Goal: Task Accomplishment & Management: Manage account settings

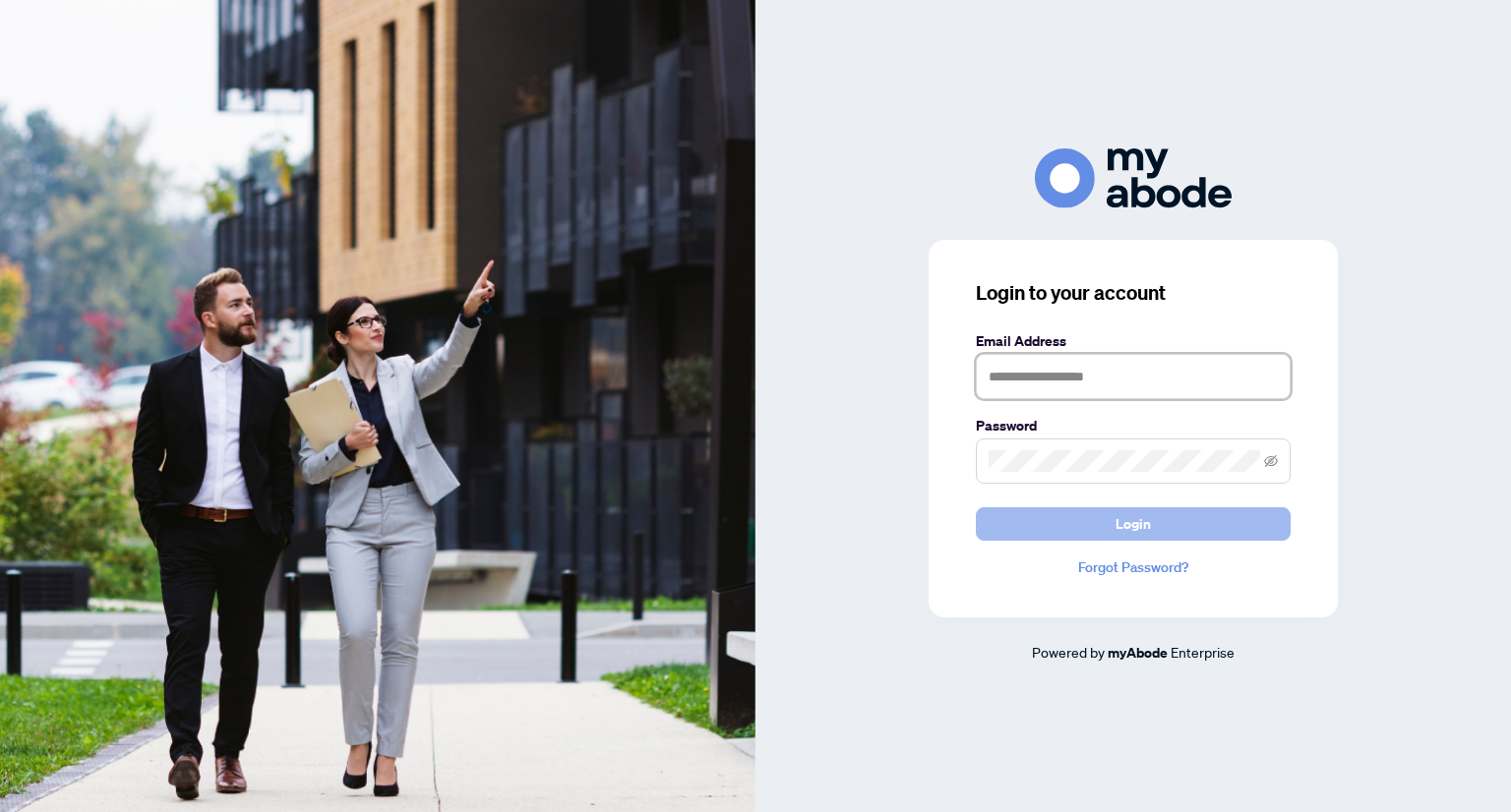
type input "**********"
click at [1006, 534] on button "Login" at bounding box center [1133, 524] width 315 height 34
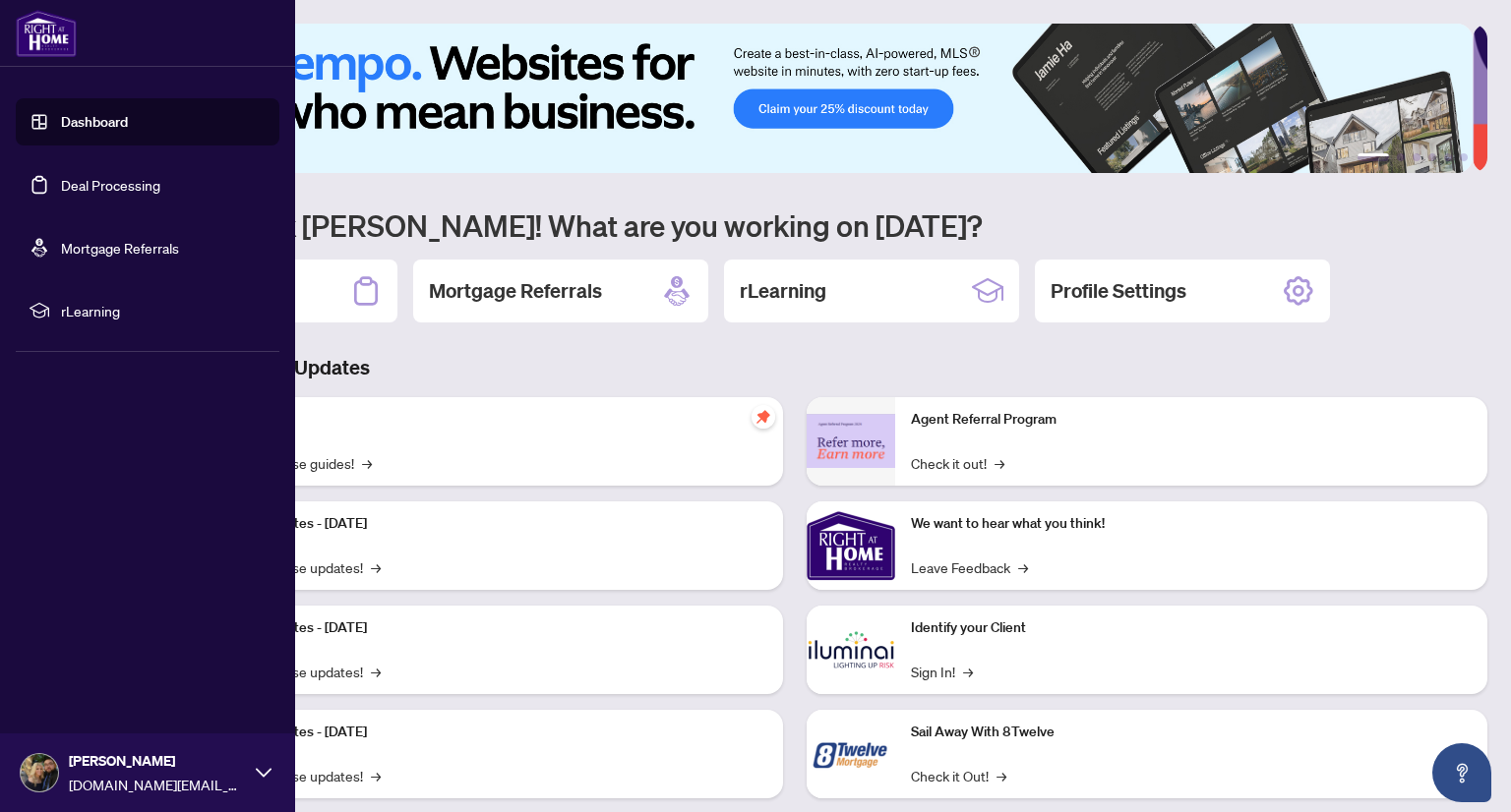
click at [80, 181] on link "Deal Processing" at bounding box center [111, 185] width 99 height 18
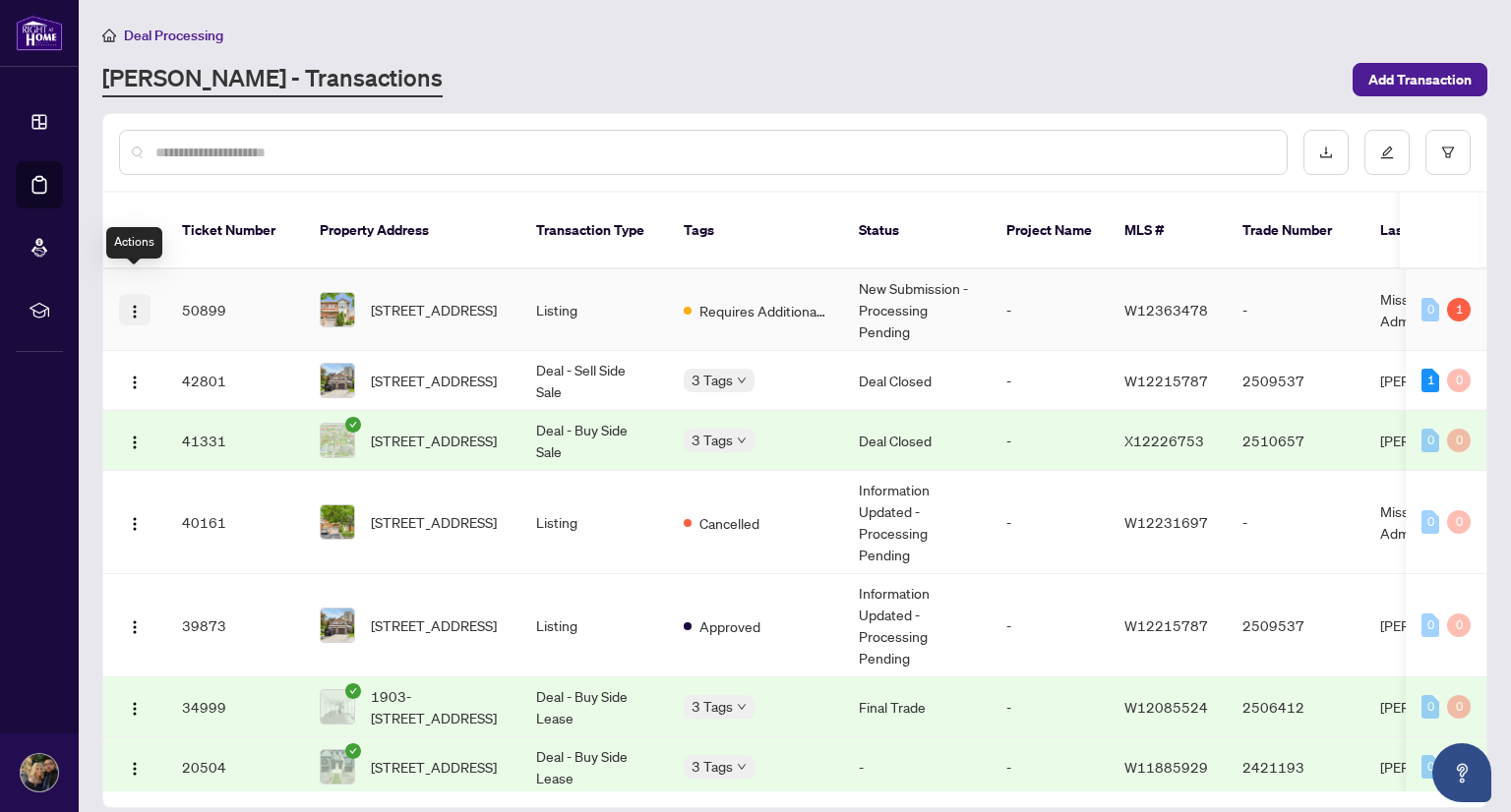
click at [130, 304] on img "button" at bounding box center [135, 312] width 16 height 16
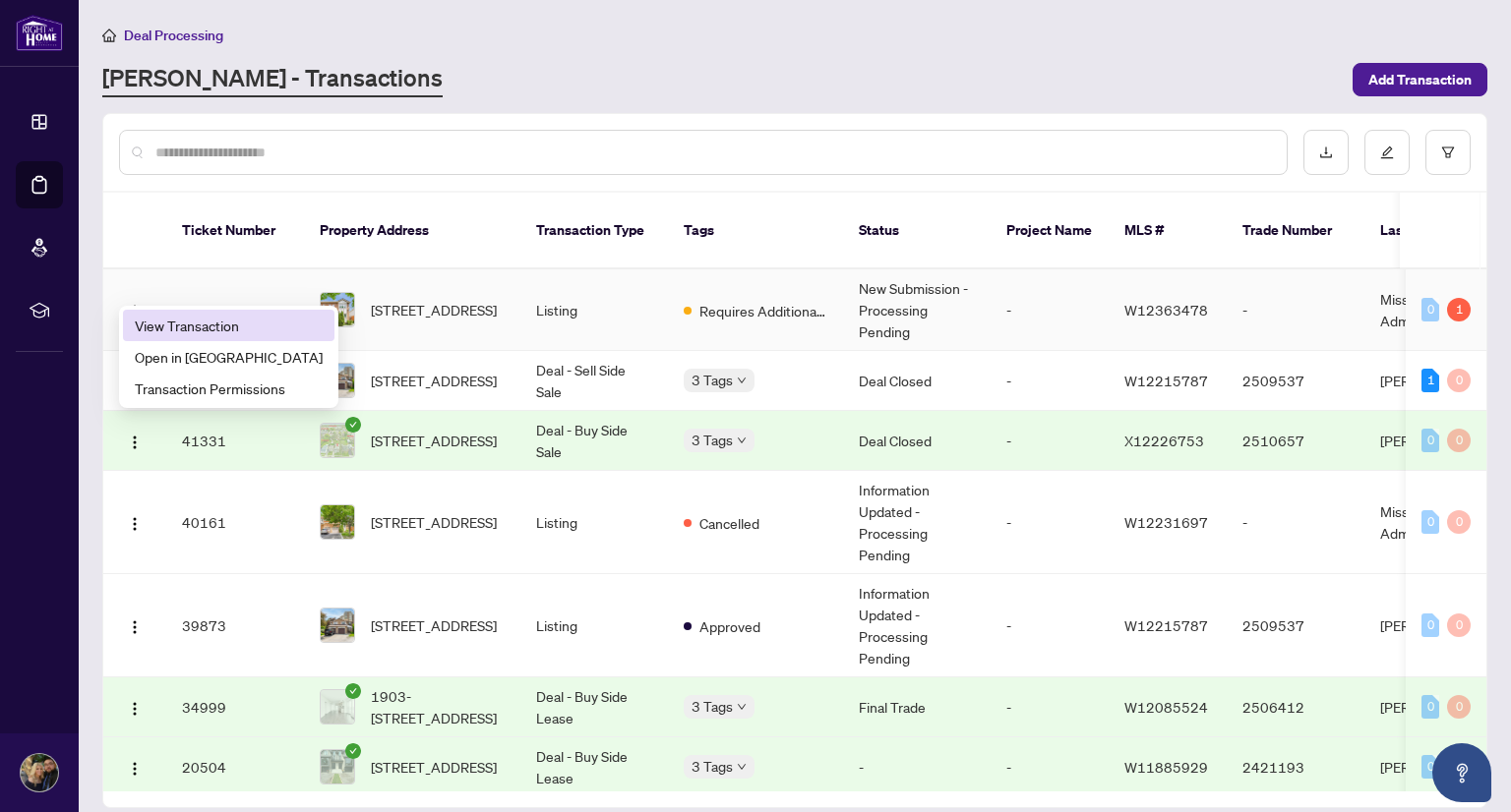
click at [181, 319] on span "View Transaction" at bounding box center [229, 326] width 188 height 22
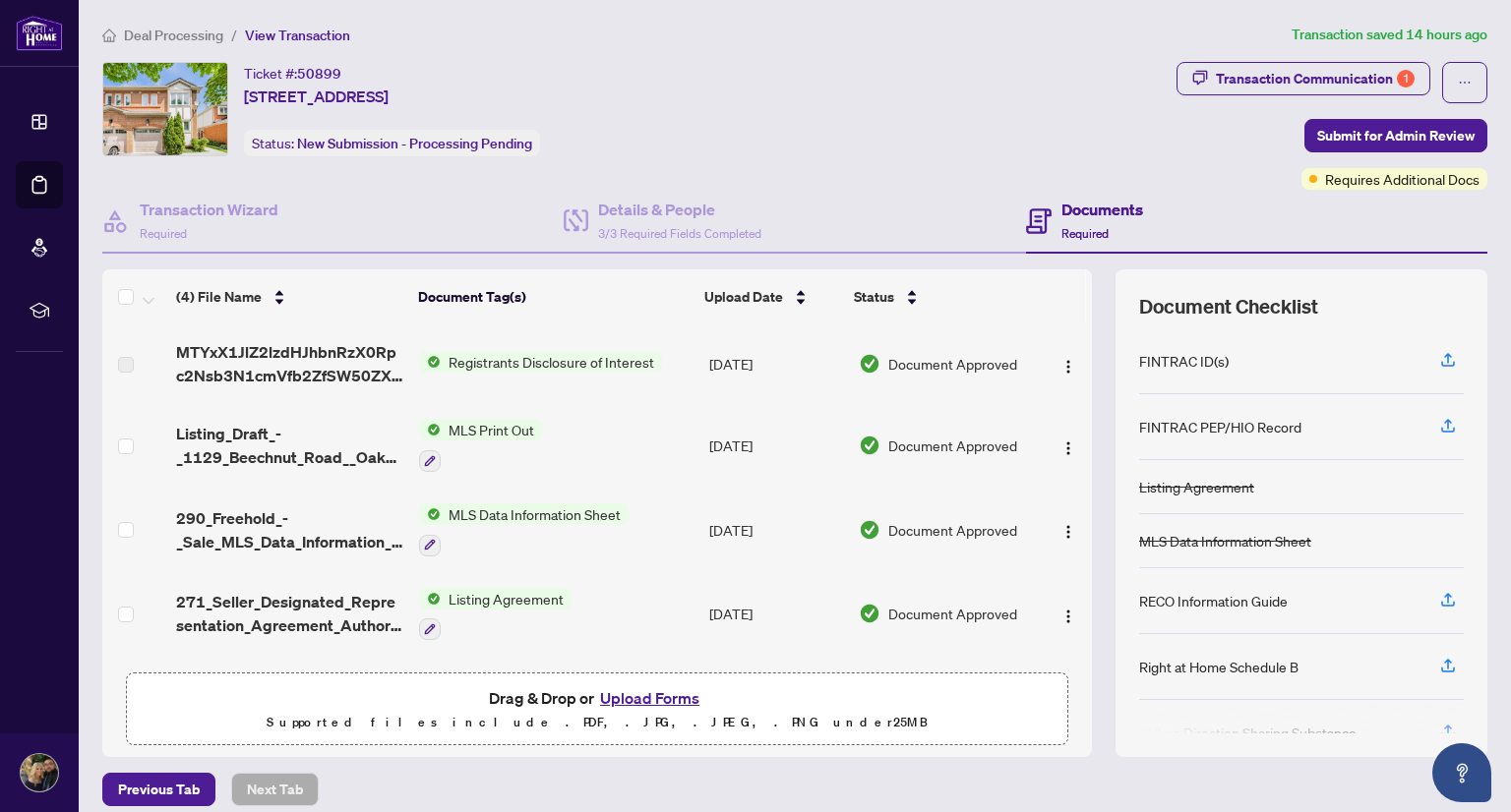
click at [633, 692] on button "Upload Forms" at bounding box center [650, 698] width 111 height 26
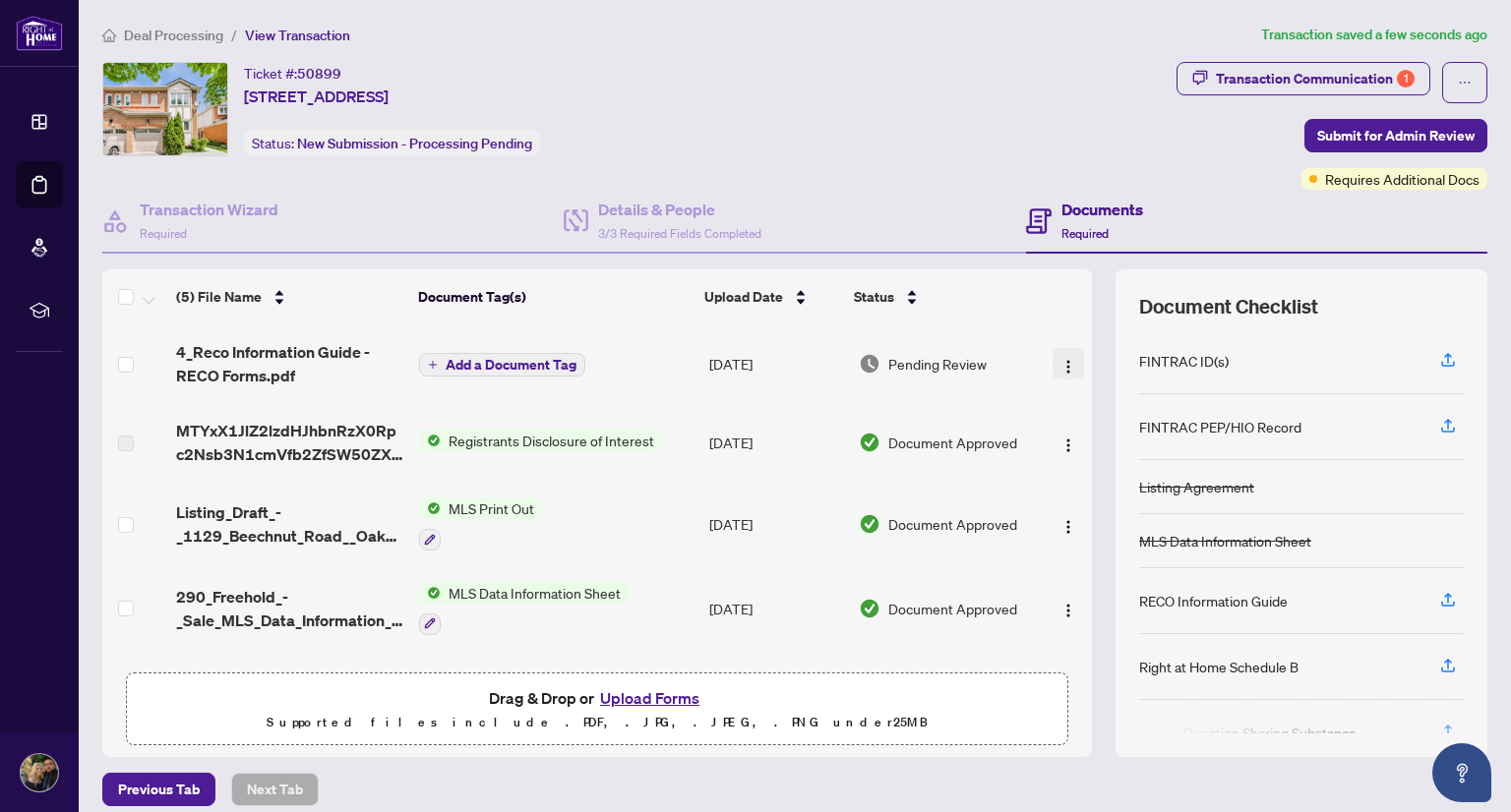
click at [1060, 370] on span "button" at bounding box center [1068, 363] width 16 height 22
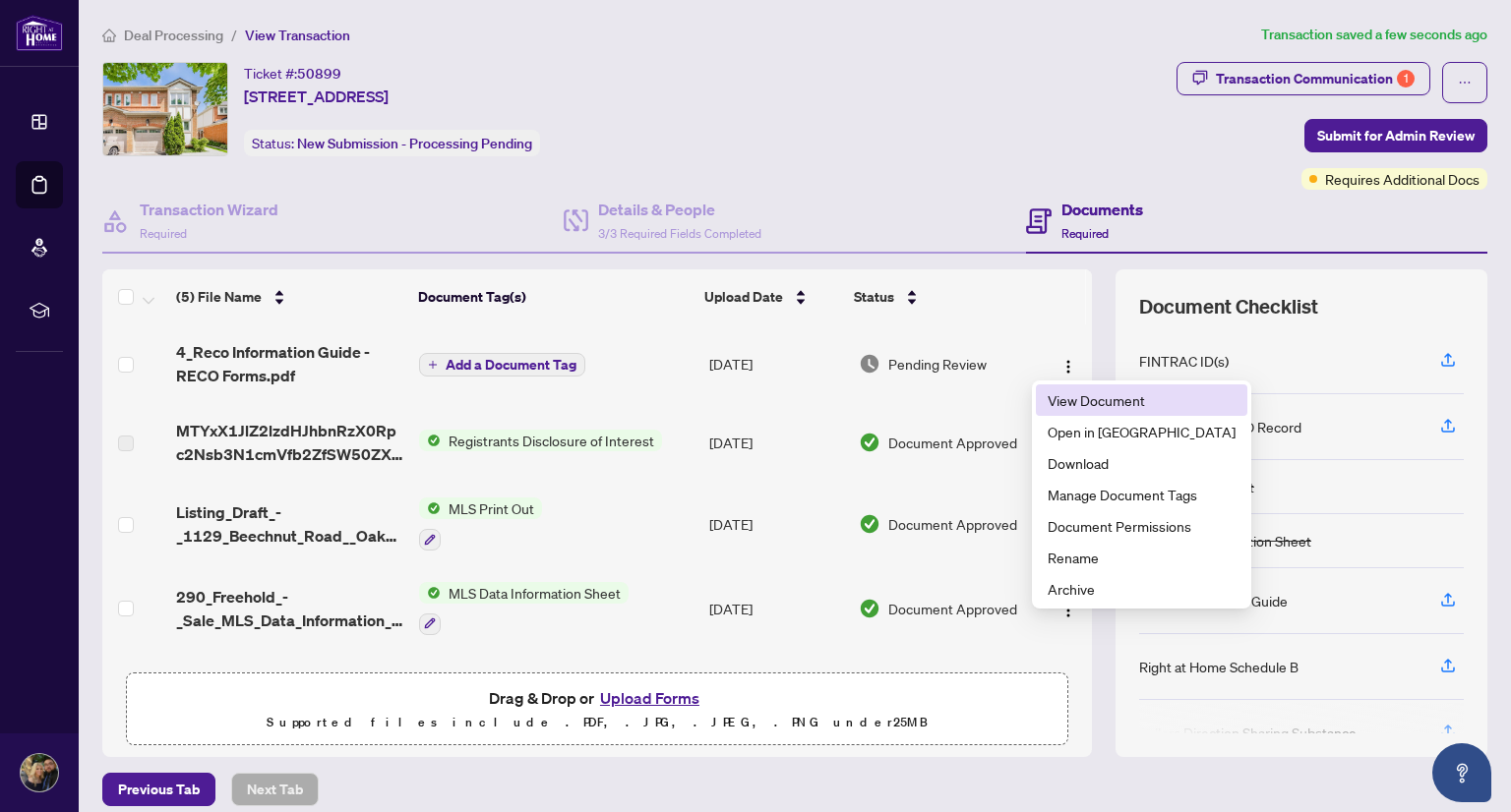
click at [1068, 410] on span "View Document" at bounding box center [1141, 400] width 188 height 22
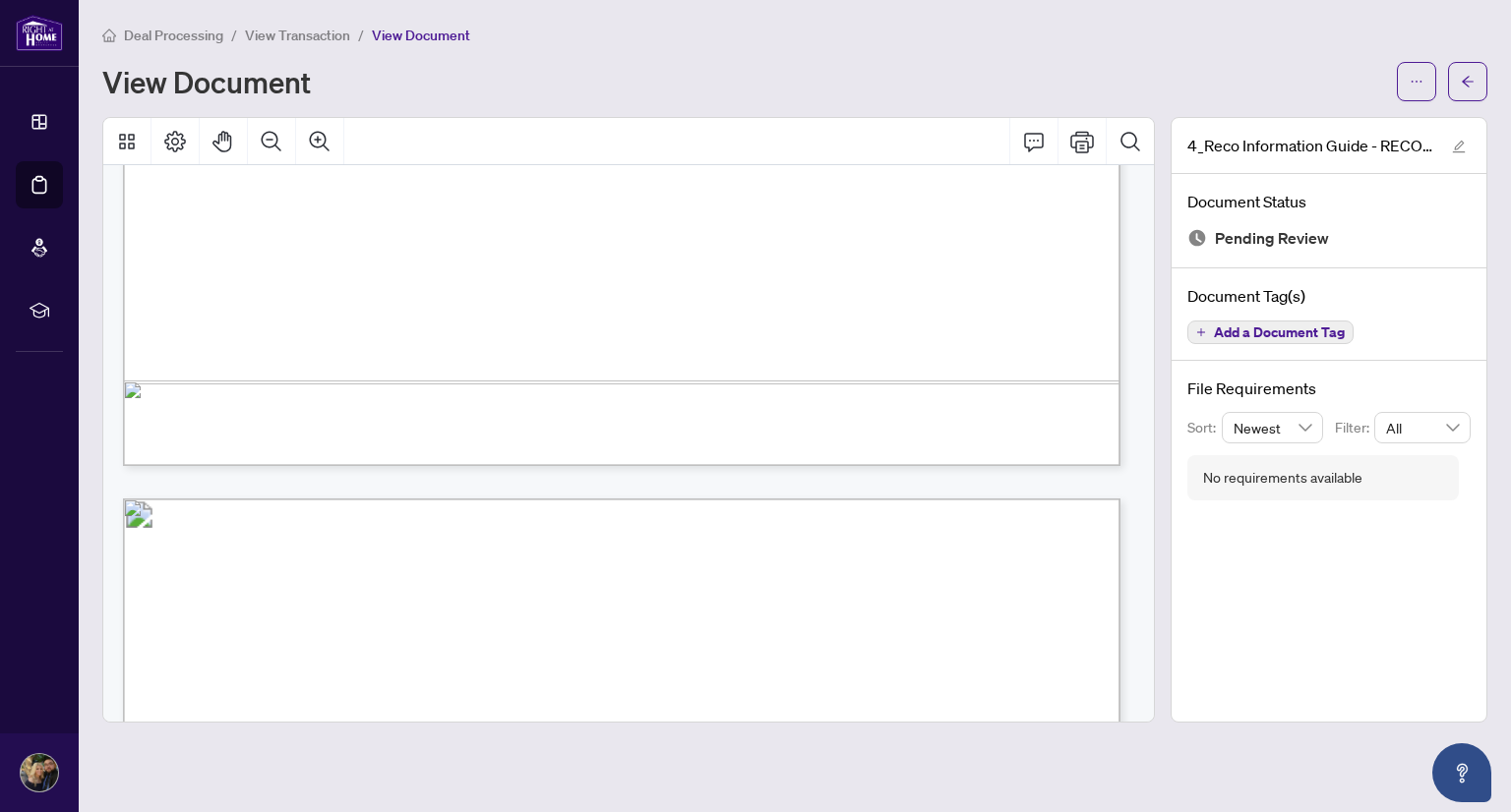
scroll to position [10019, 0]
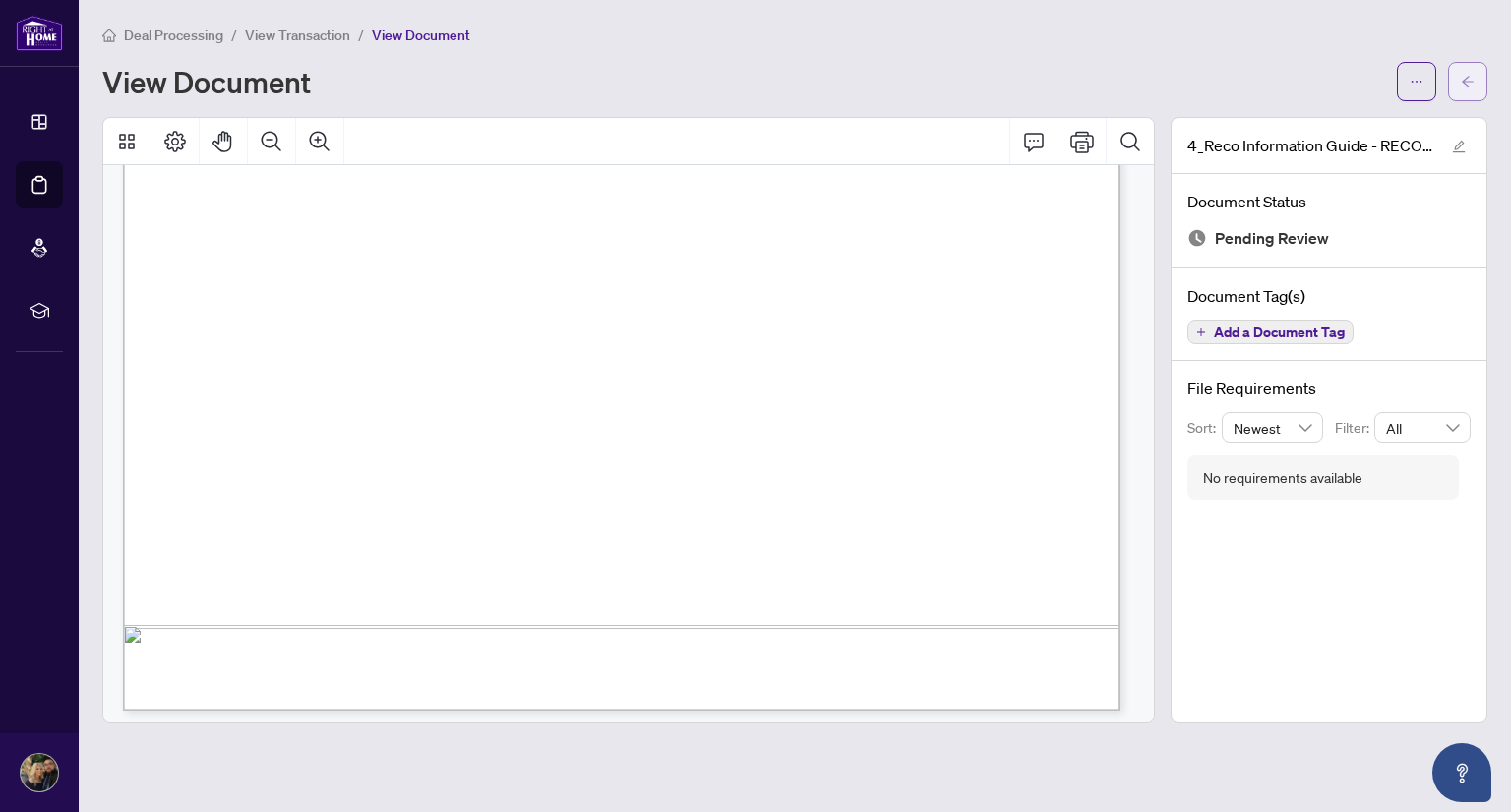
click at [1470, 87] on icon "arrow-left" at bounding box center [1467, 81] width 14 height 14
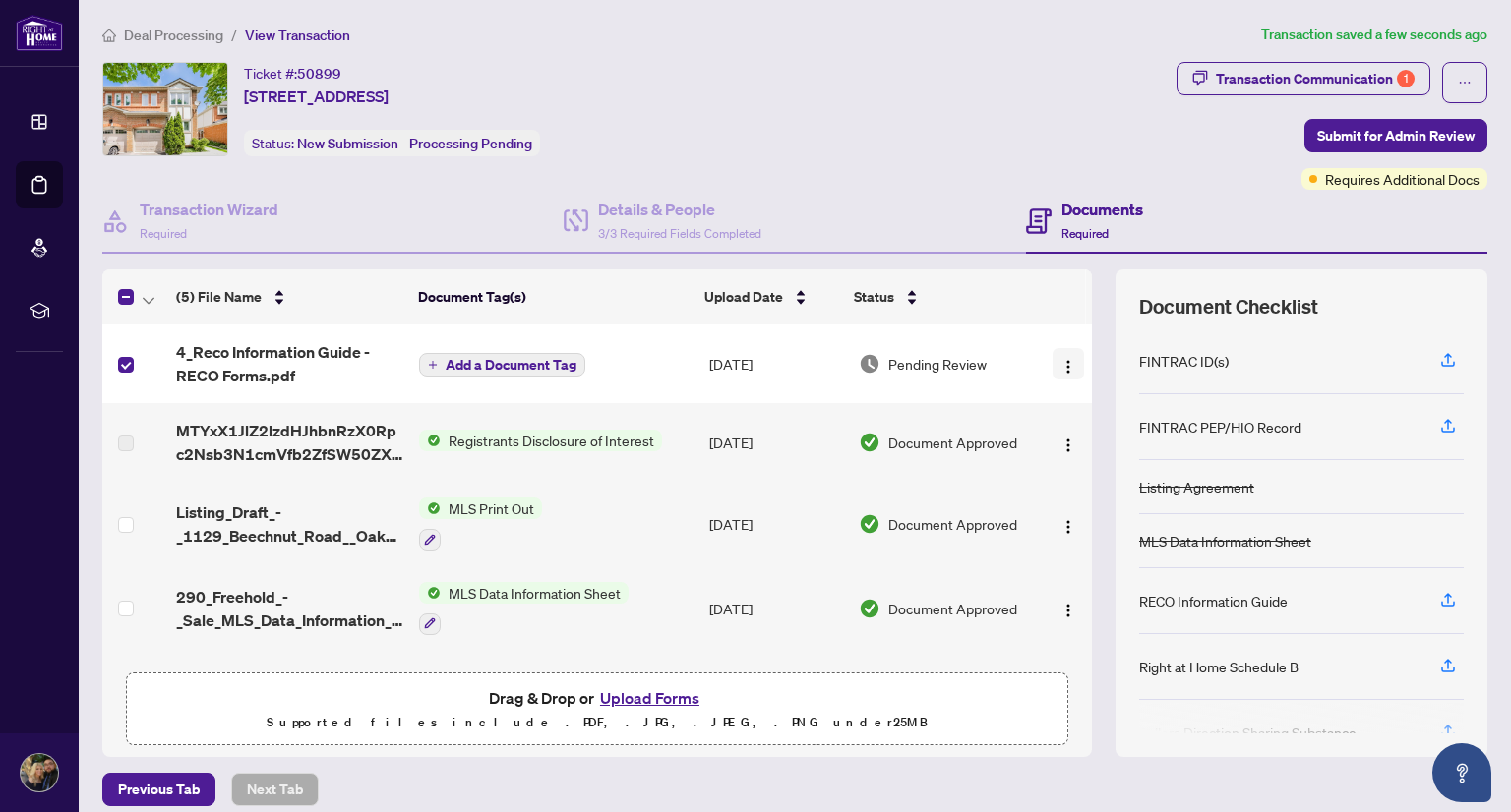
click at [1060, 360] on img "button" at bounding box center [1068, 366] width 16 height 16
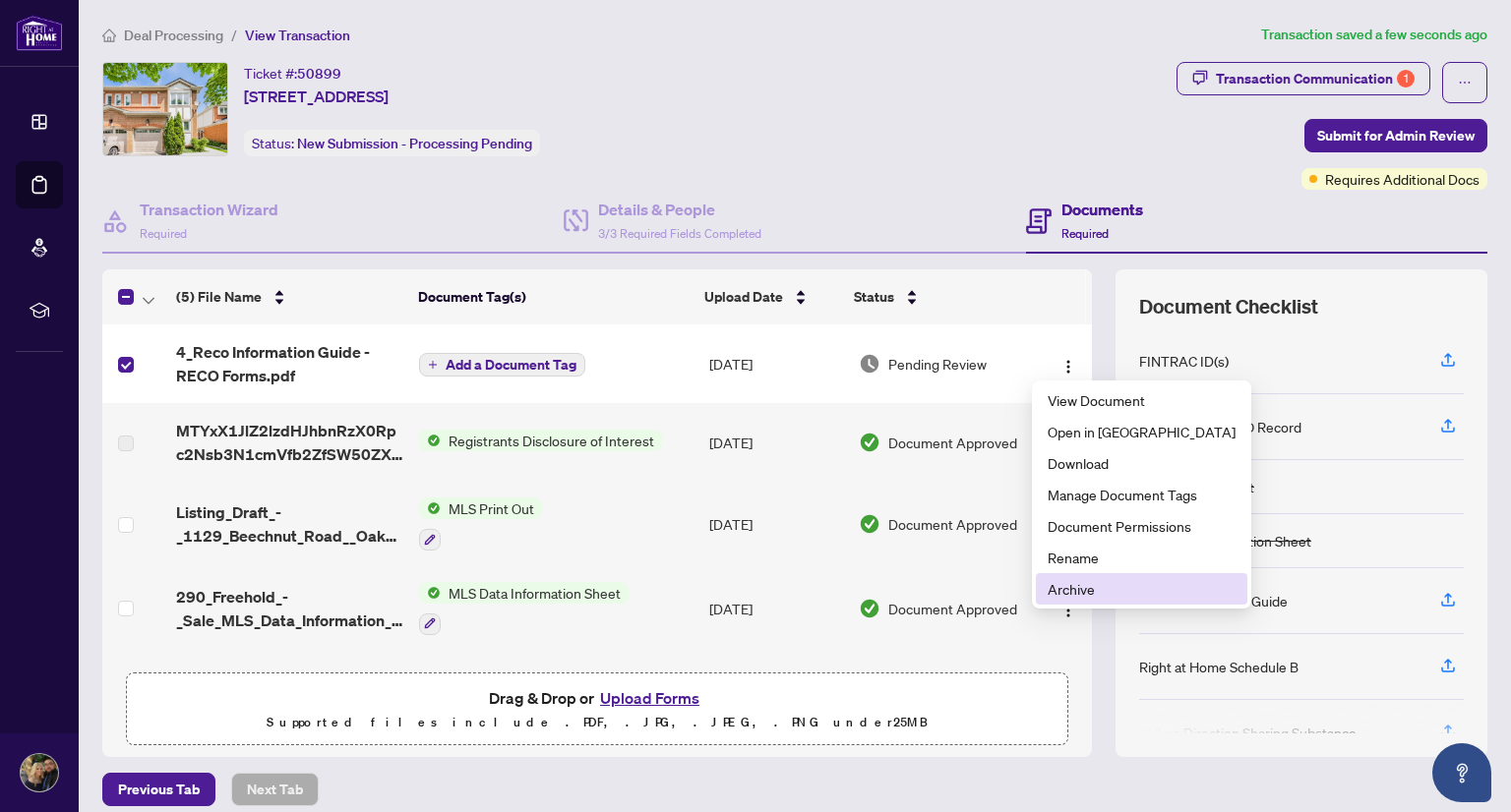
click at [1087, 592] on span "Archive" at bounding box center [1141, 589] width 188 height 22
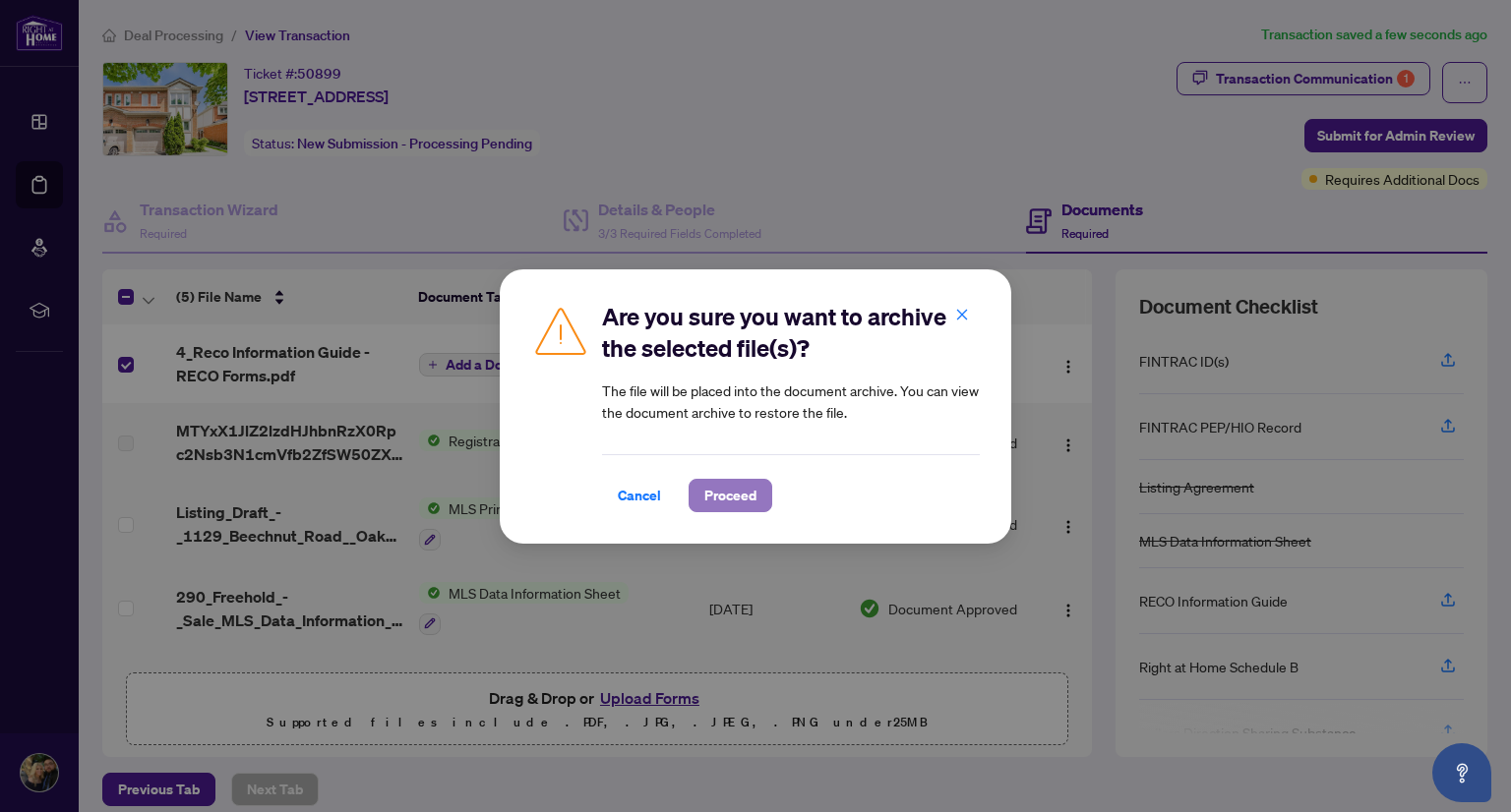
click at [755, 490] on button "Proceed" at bounding box center [730, 495] width 83 height 34
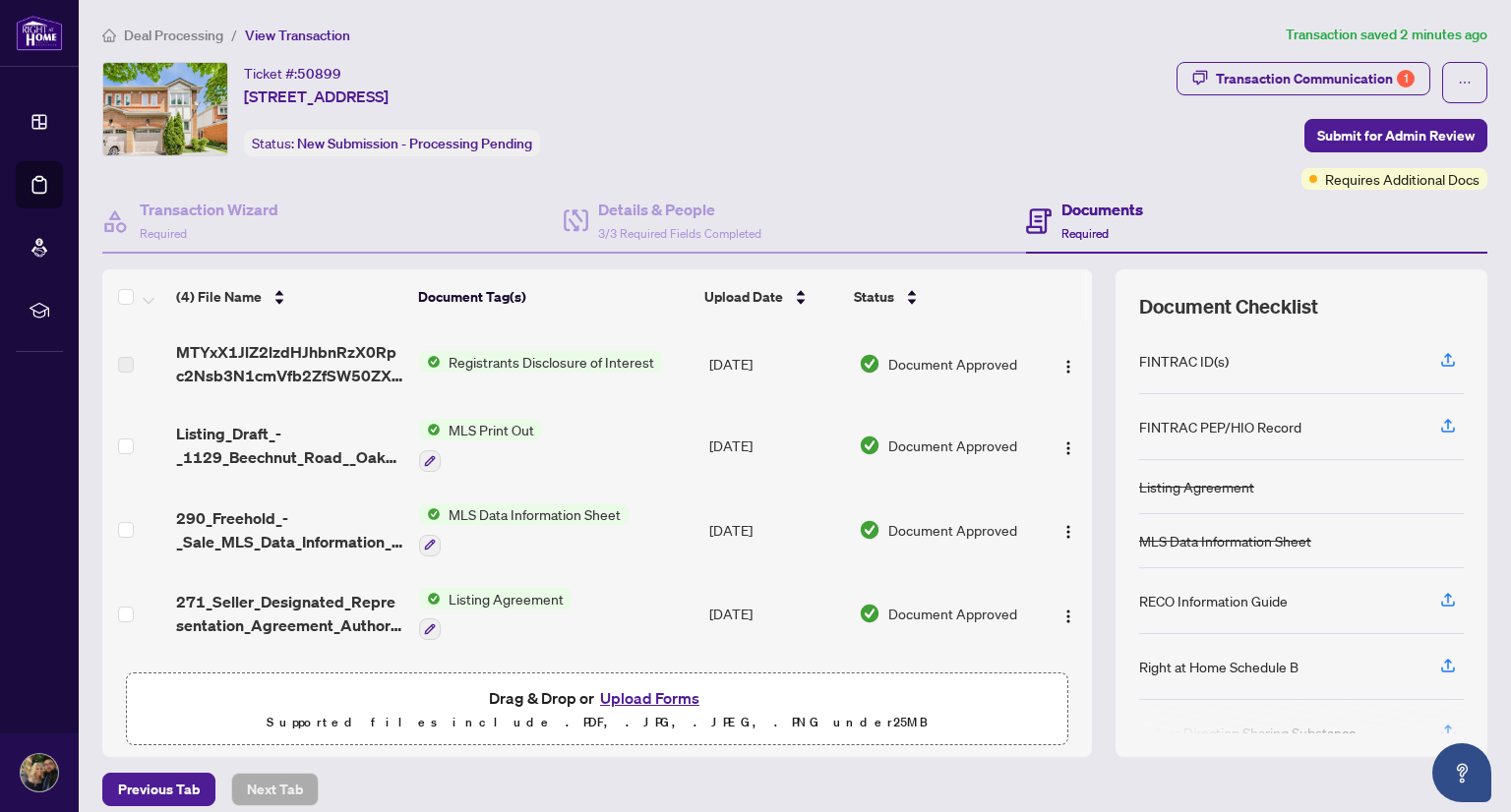
scroll to position [14, 0]
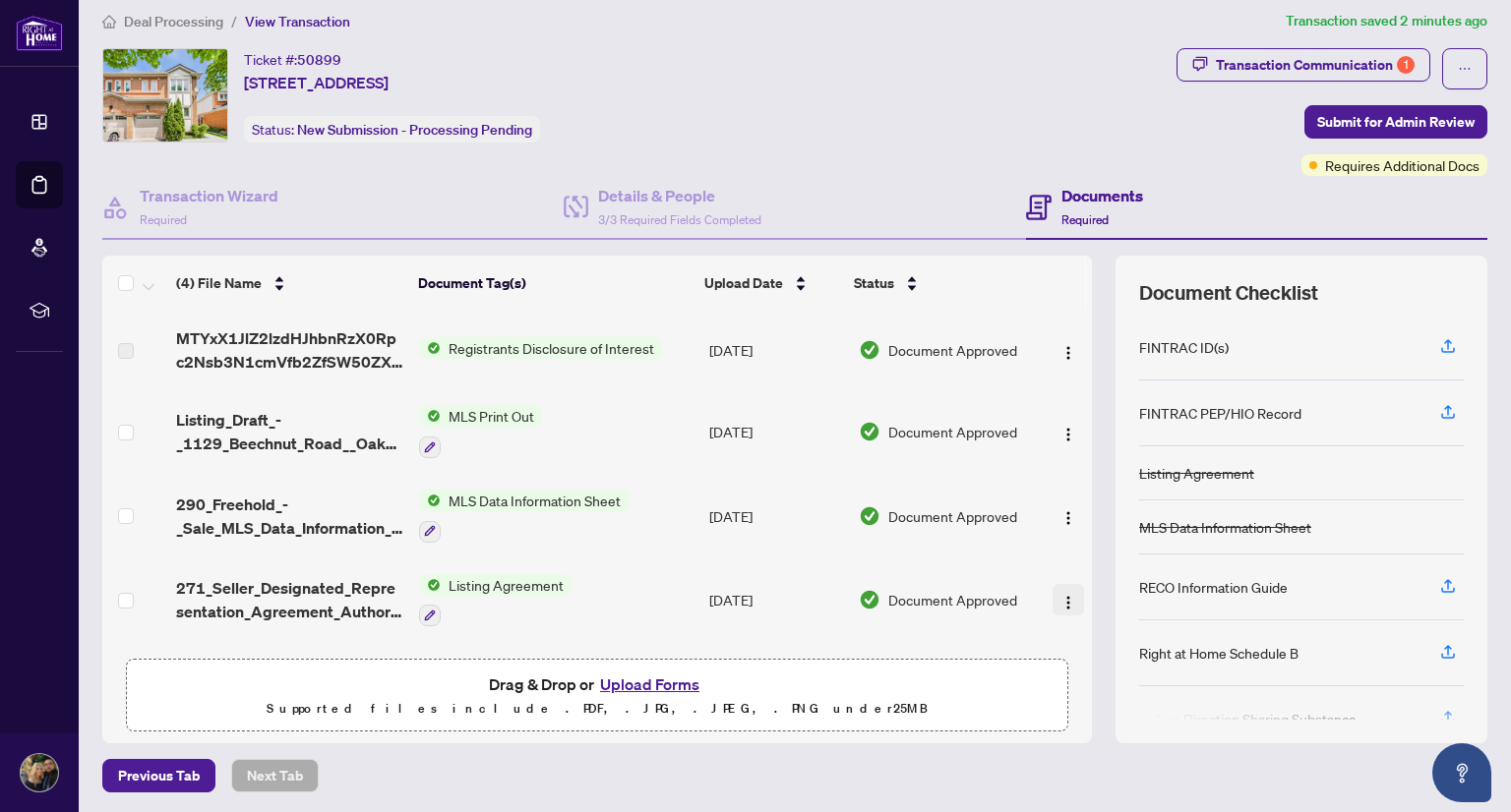
click at [1052, 599] on button "button" at bounding box center [1068, 600] width 32 height 32
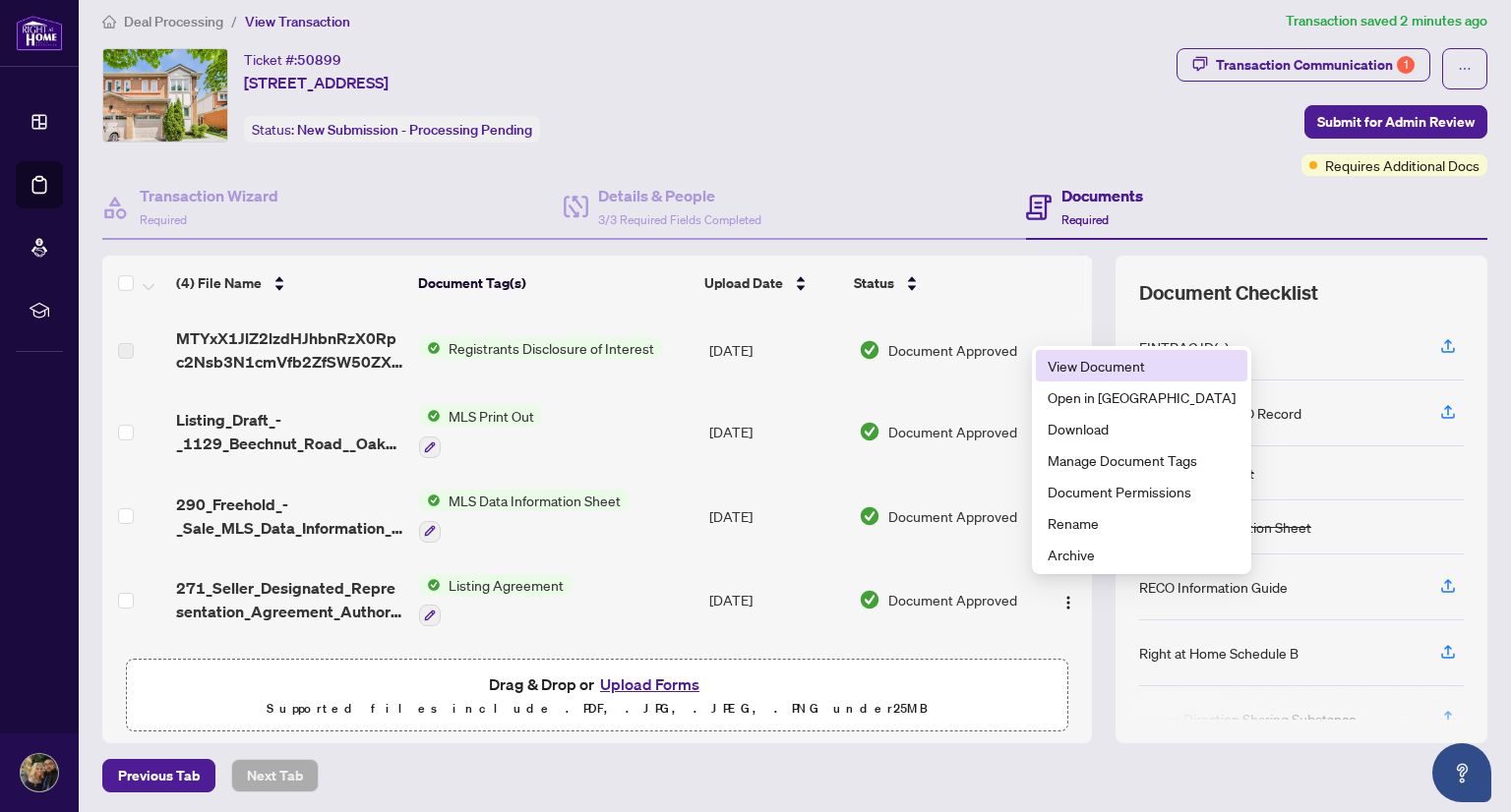
click at [1089, 362] on span "View Document" at bounding box center [1141, 365] width 188 height 22
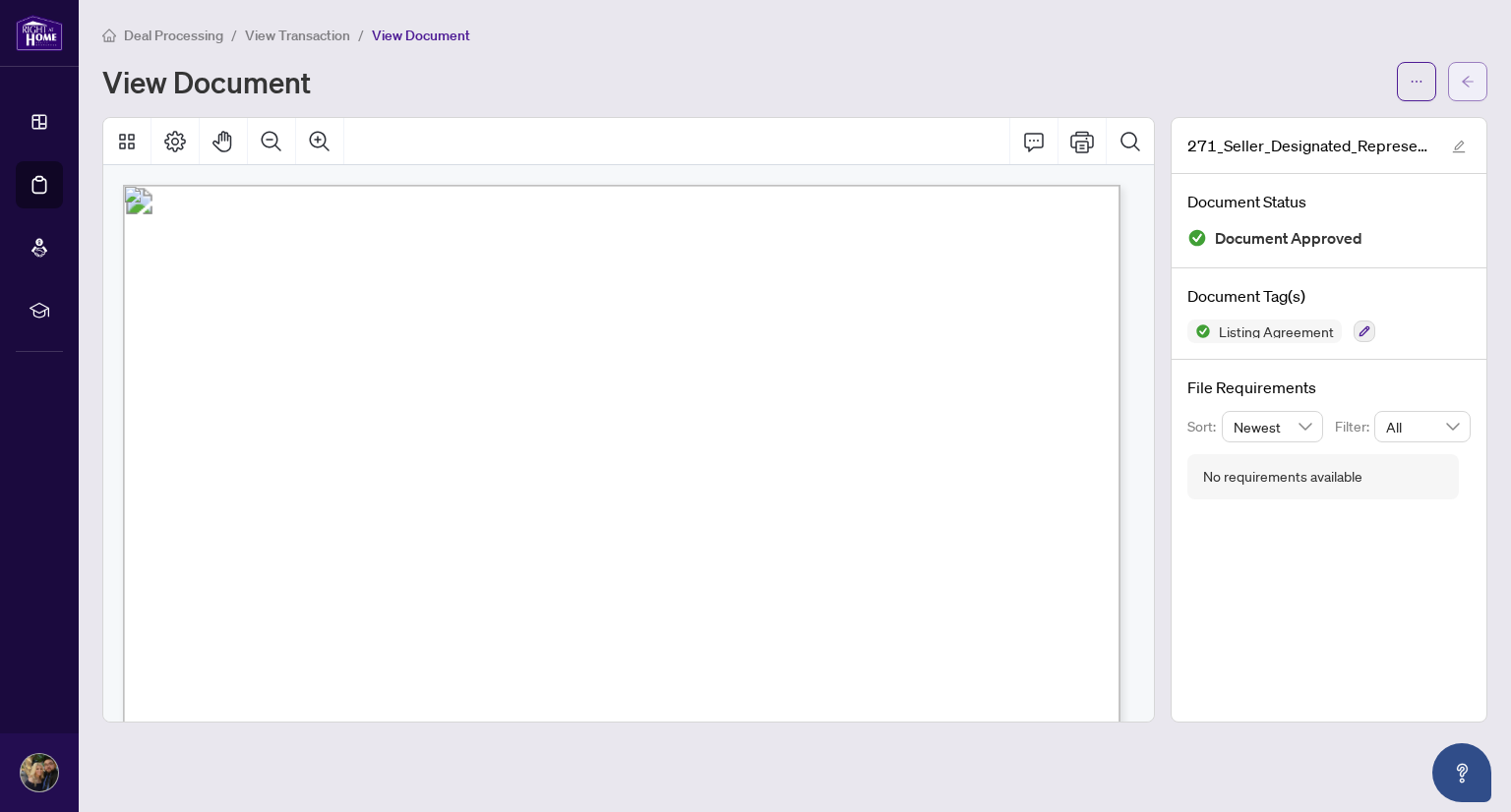
click at [1449, 73] on button "button" at bounding box center [1467, 82] width 40 height 40
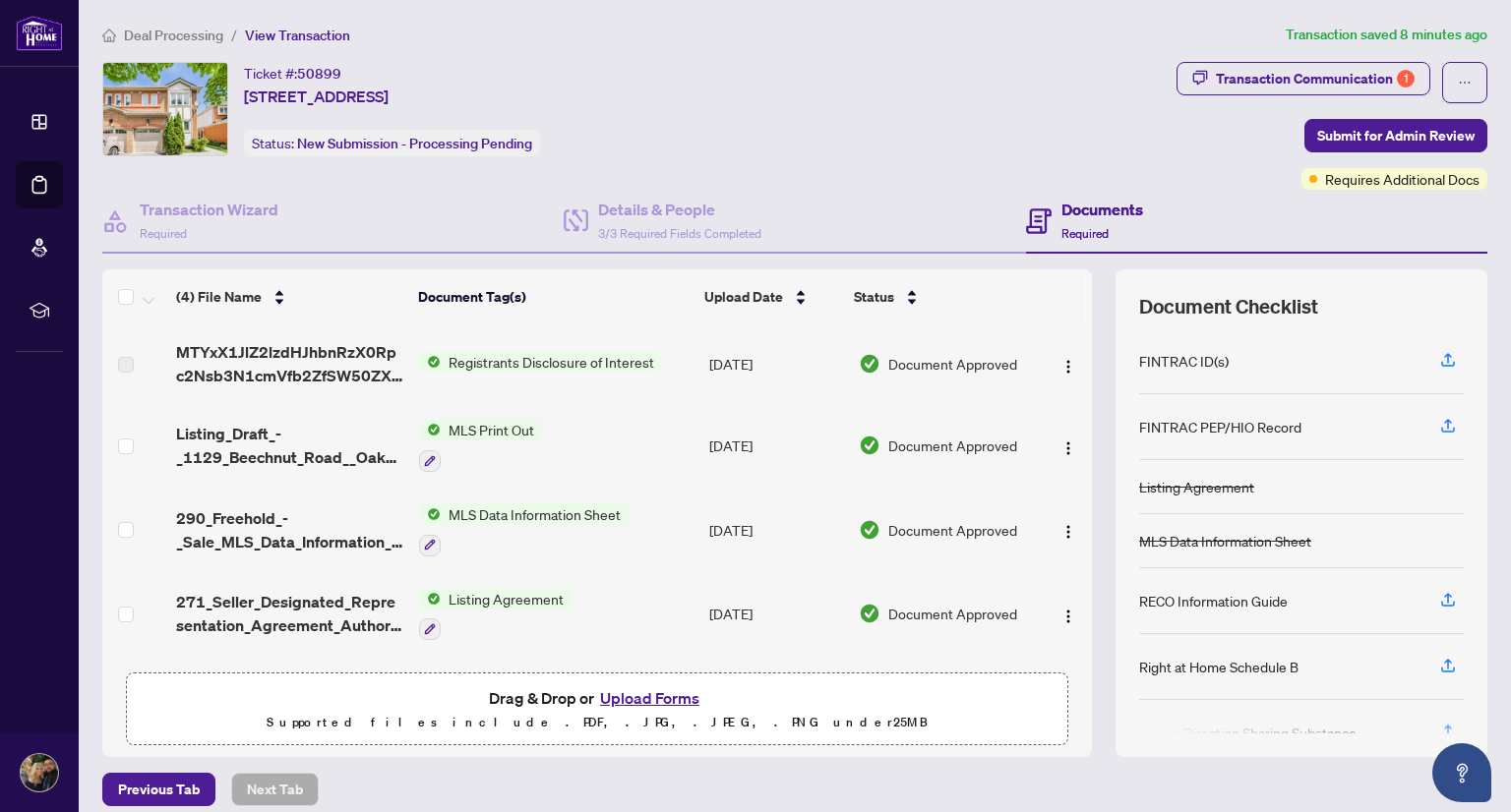
click at [653, 694] on button "Upload Forms" at bounding box center [650, 698] width 111 height 26
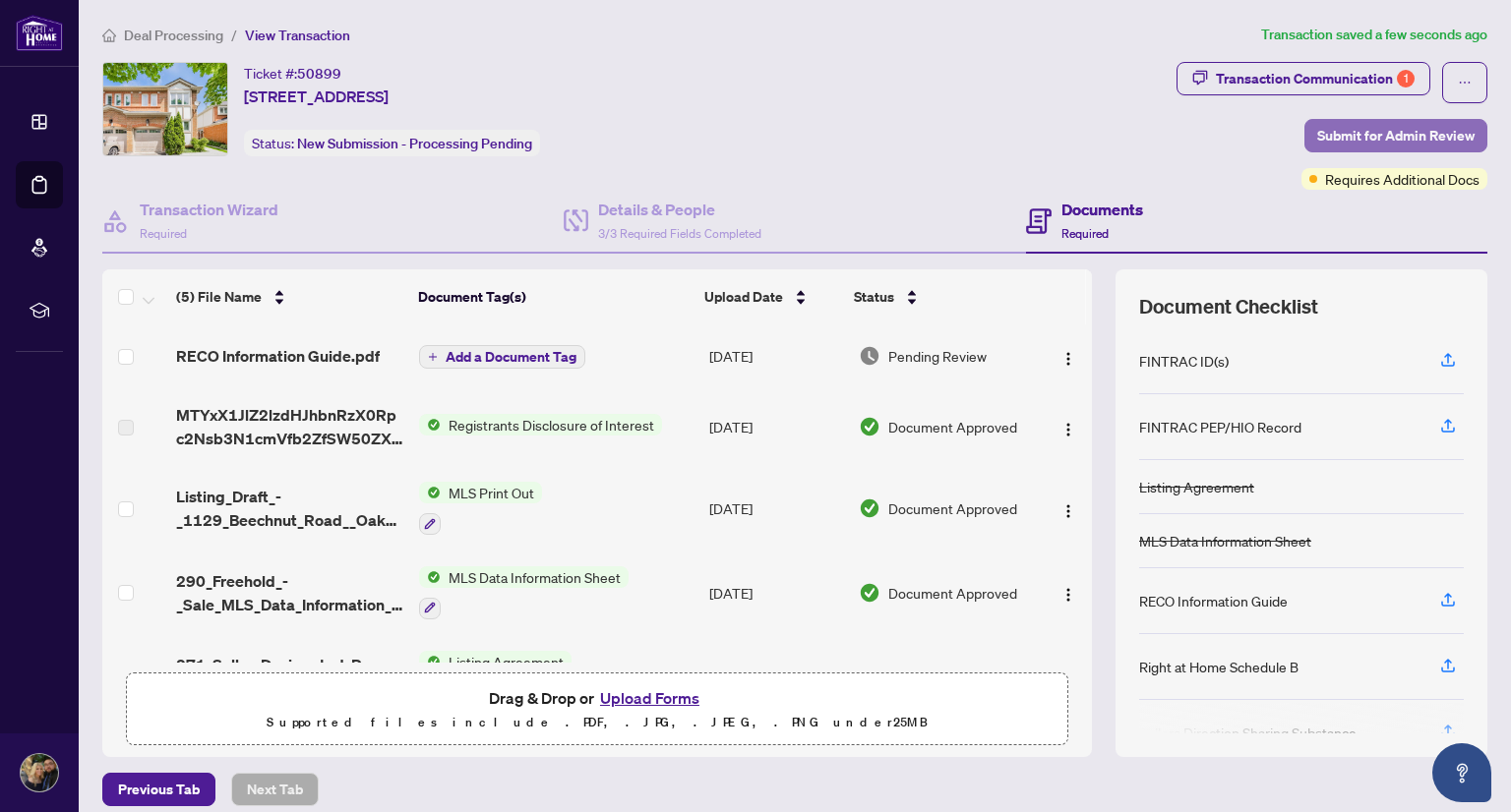
click at [1330, 132] on span "Submit for Admin Review" at bounding box center [1395, 136] width 158 height 32
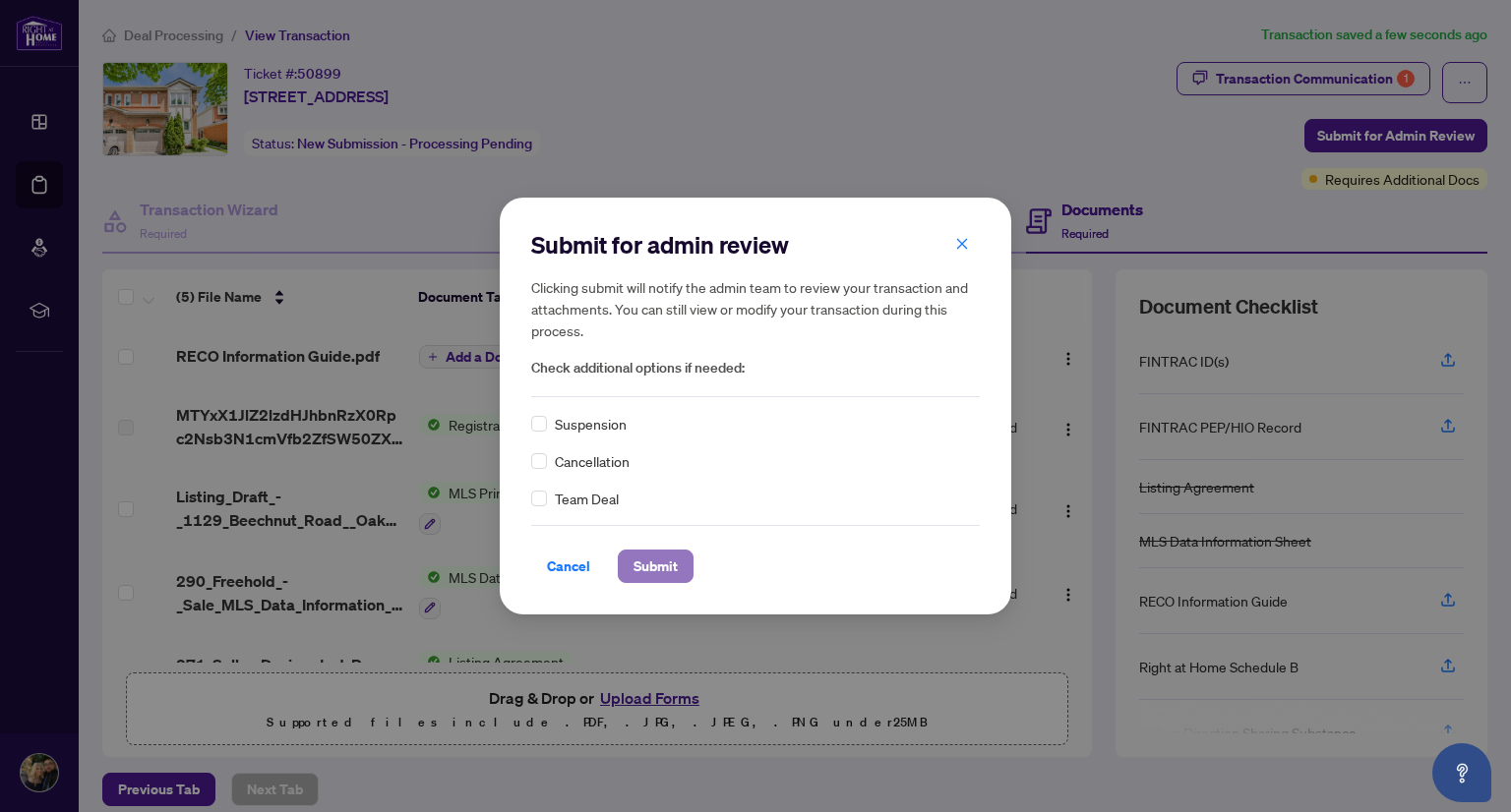
click at [683, 562] on button "Submit" at bounding box center [655, 566] width 75 height 34
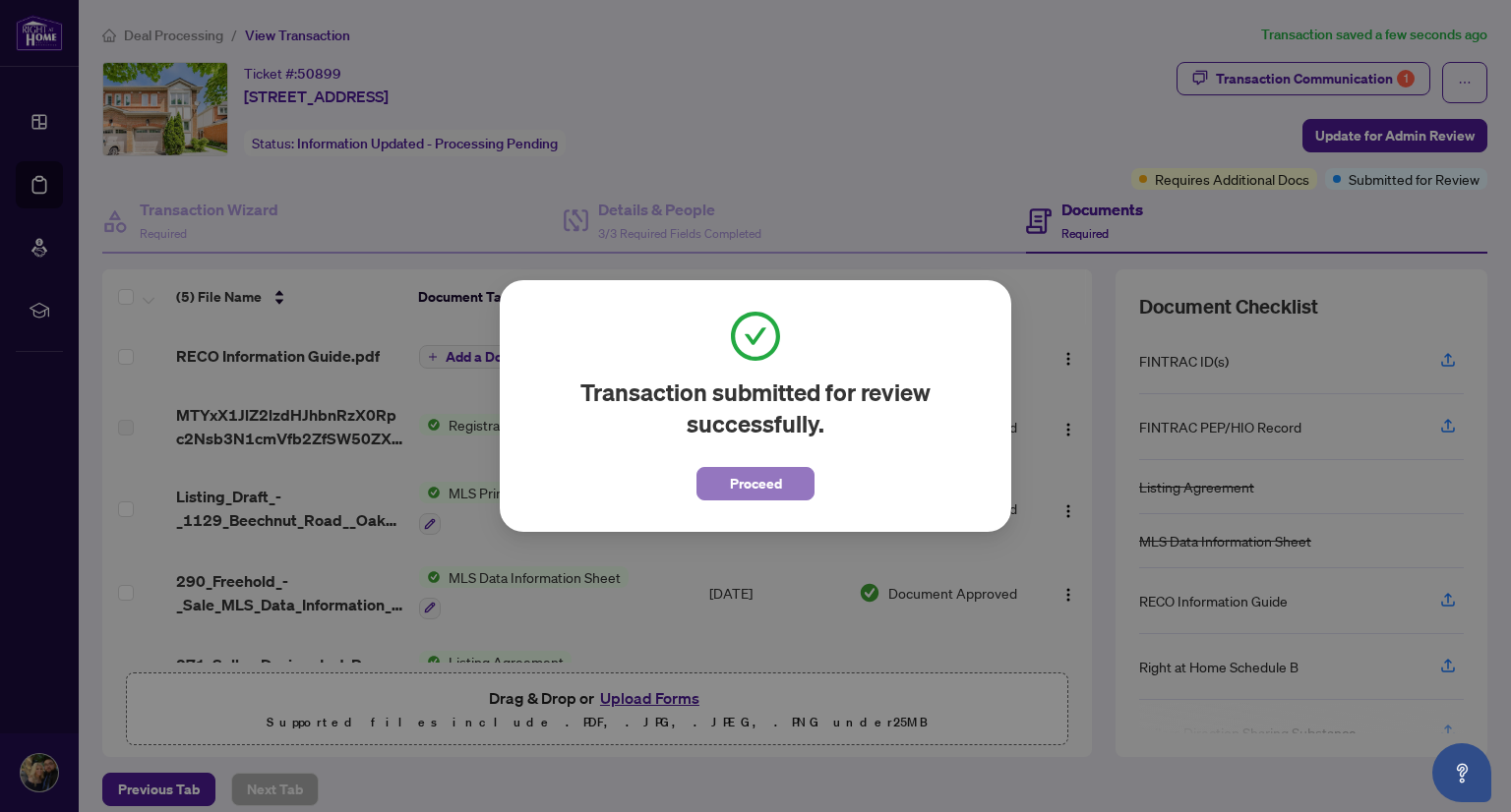
click at [727, 478] on button "Proceed" at bounding box center [755, 483] width 118 height 34
